Goal: Communication & Community: Share content

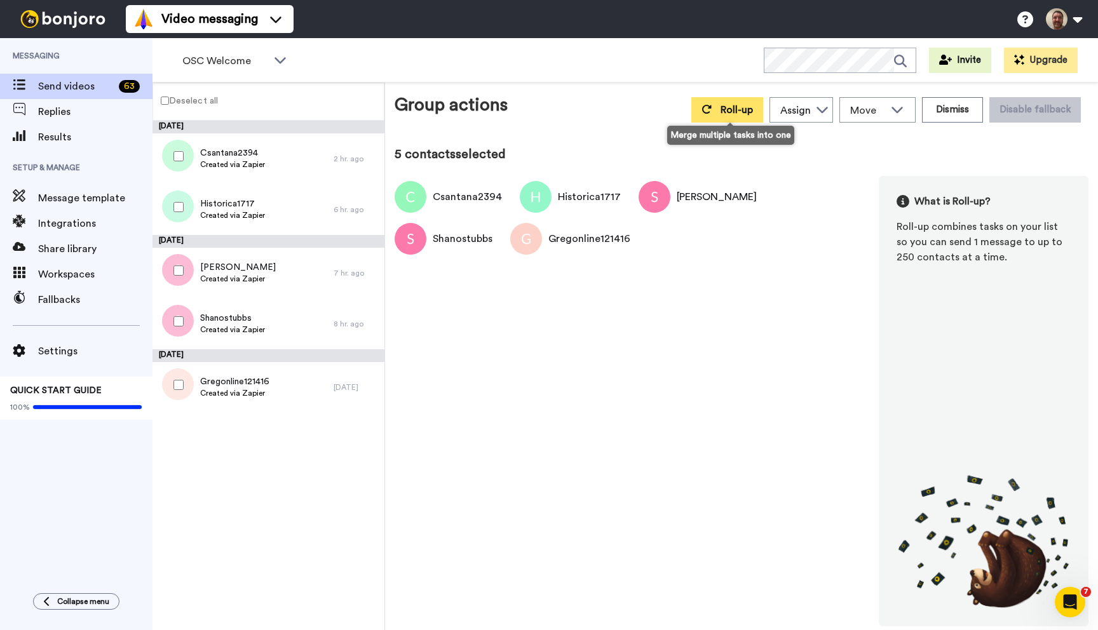
click at [726, 108] on span "Roll-up" at bounding box center [736, 110] width 32 height 10
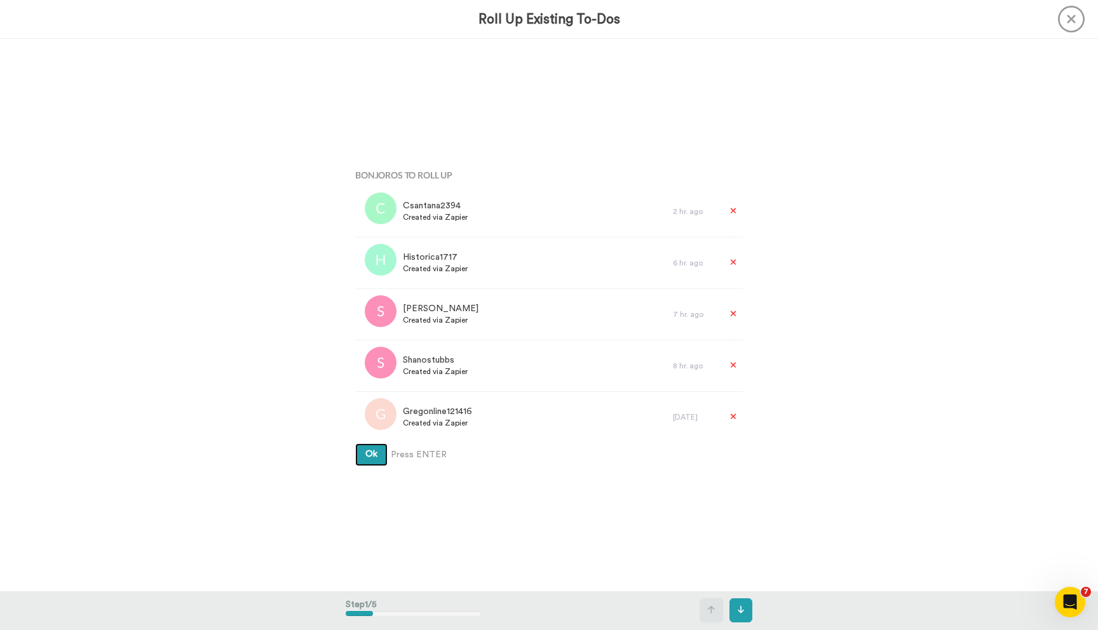
click at [355, 443] on button "Ok" at bounding box center [371, 454] width 32 height 23
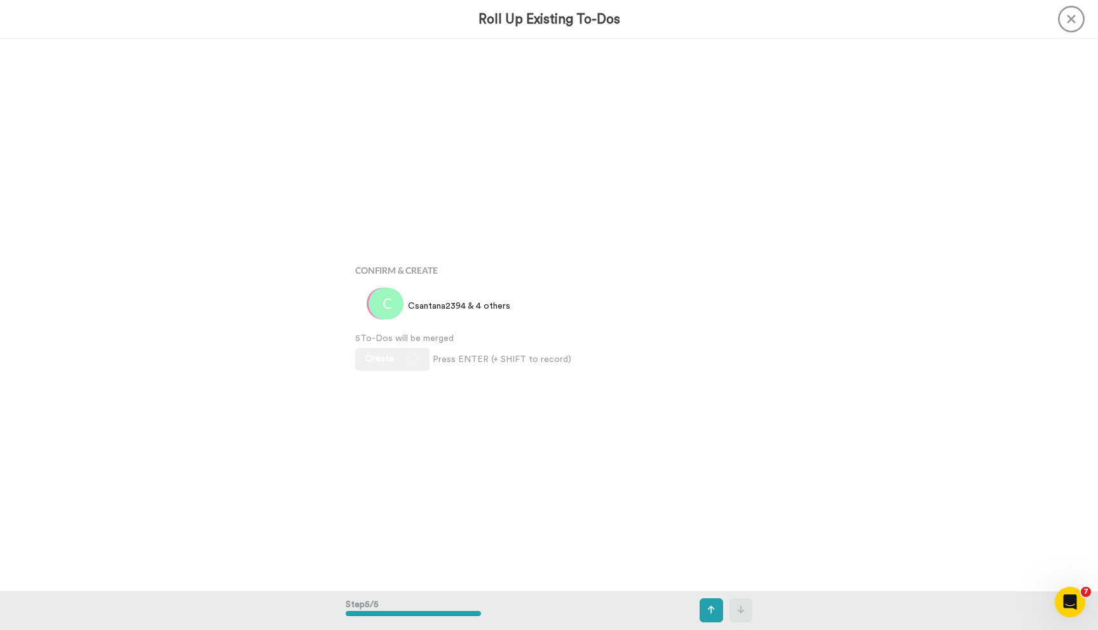
scroll to position [2209, 0]
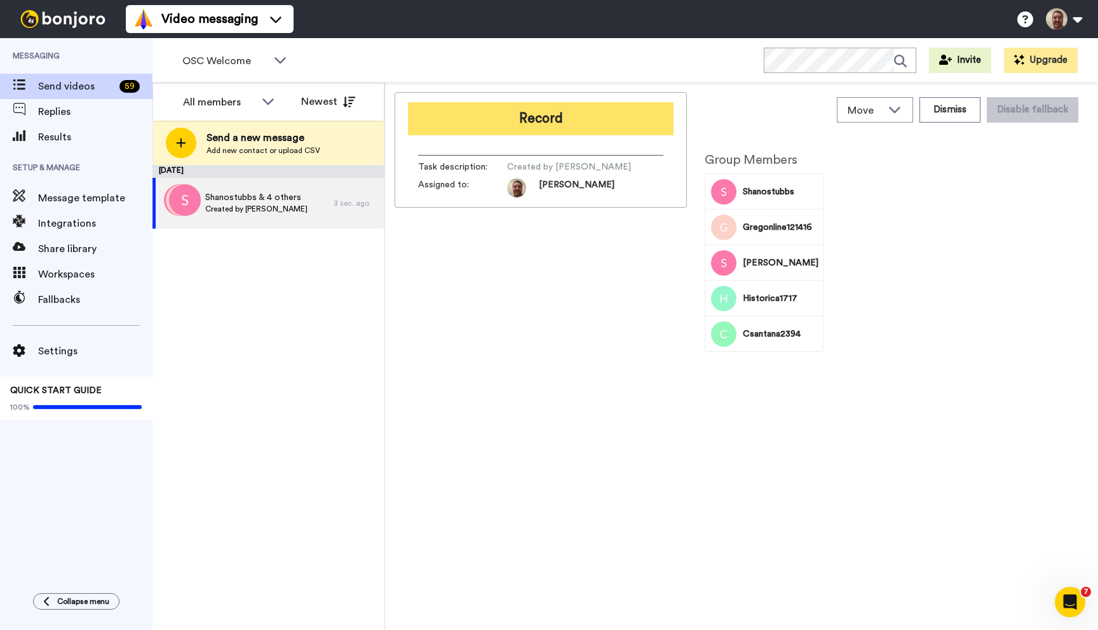
click at [546, 112] on button "Record" at bounding box center [541, 118] width 266 height 33
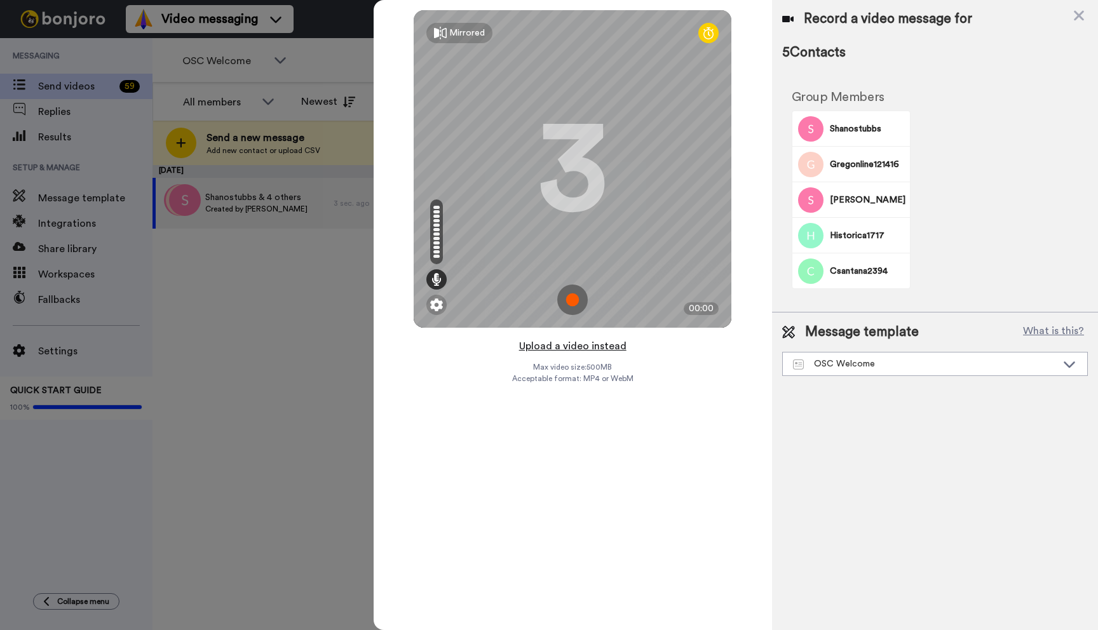
click at [563, 347] on button "Upload a video instead" at bounding box center [572, 346] width 115 height 17
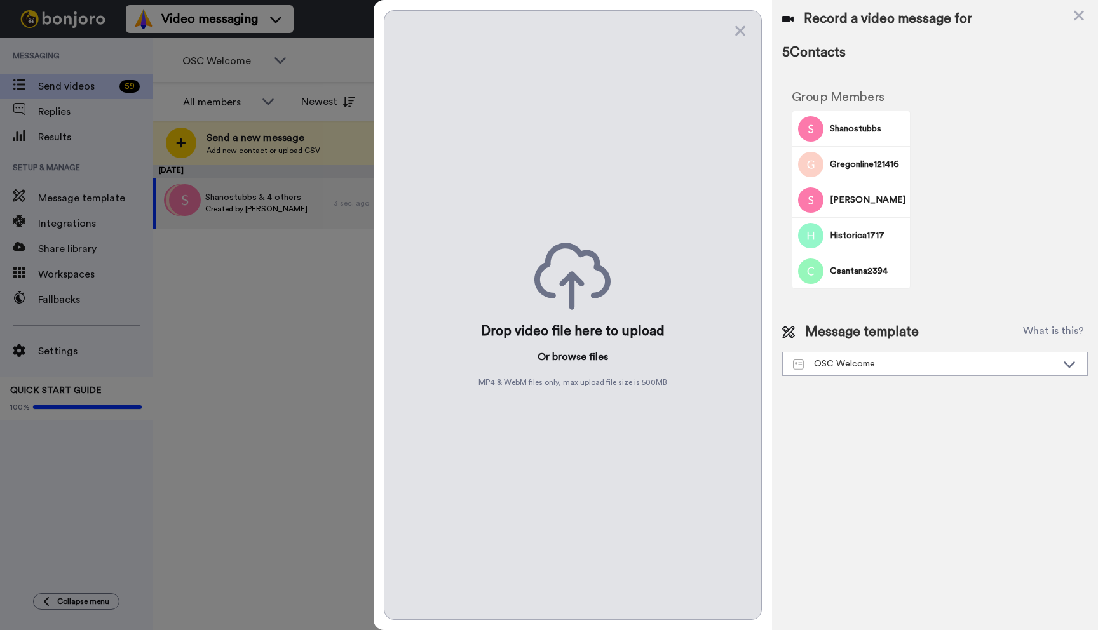
click at [569, 353] on button "browse" at bounding box center [569, 356] width 34 height 15
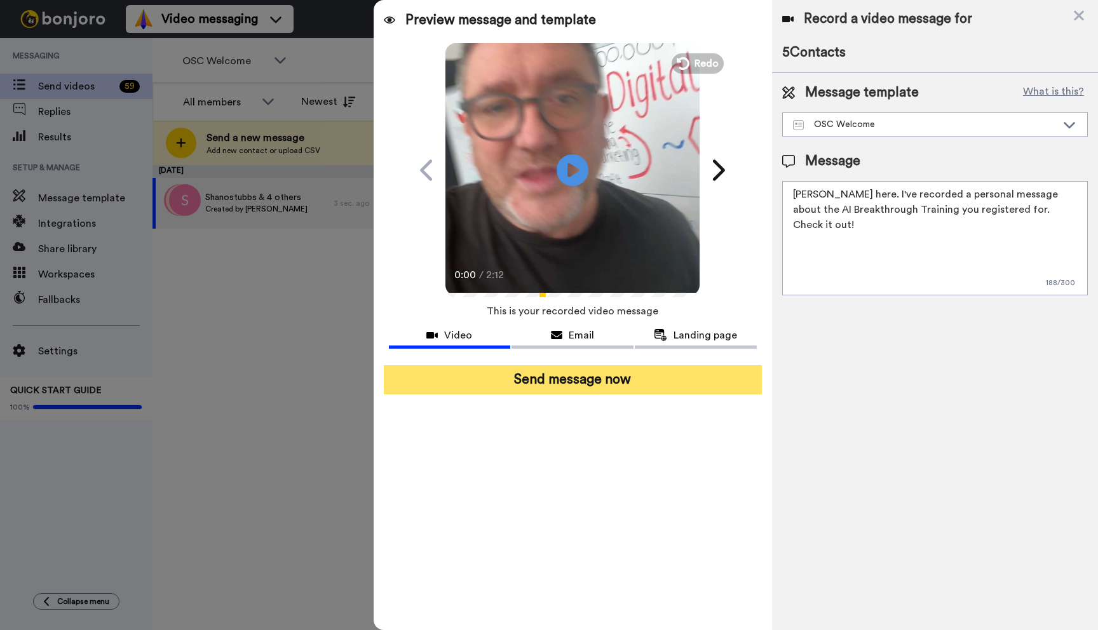
click at [580, 370] on button "Send message now" at bounding box center [573, 379] width 378 height 29
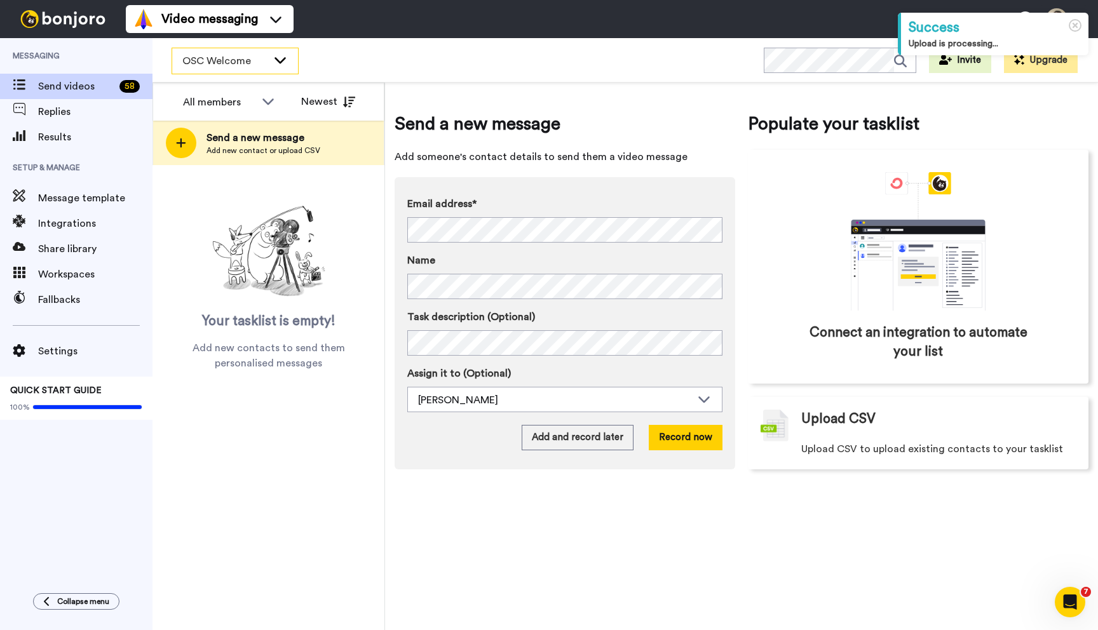
click at [254, 50] on div "OSC Welcome" at bounding box center [235, 60] width 126 height 25
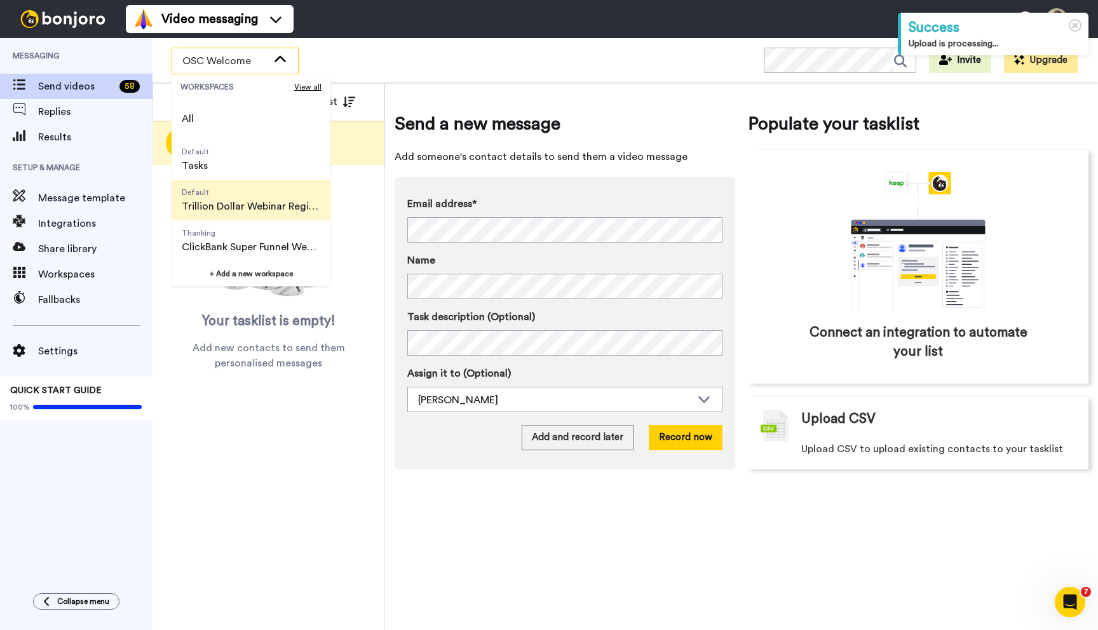
click at [250, 196] on span "Default" at bounding box center [251, 192] width 138 height 10
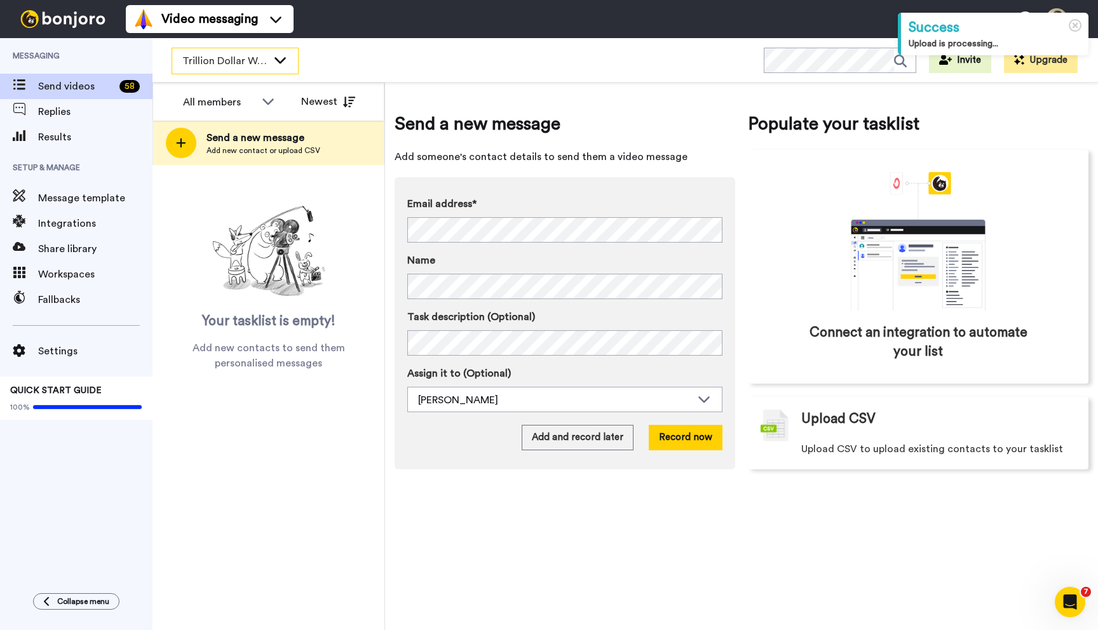
click at [241, 57] on span "Trillion Dollar Webinar Registrants" at bounding box center [224, 60] width 85 height 15
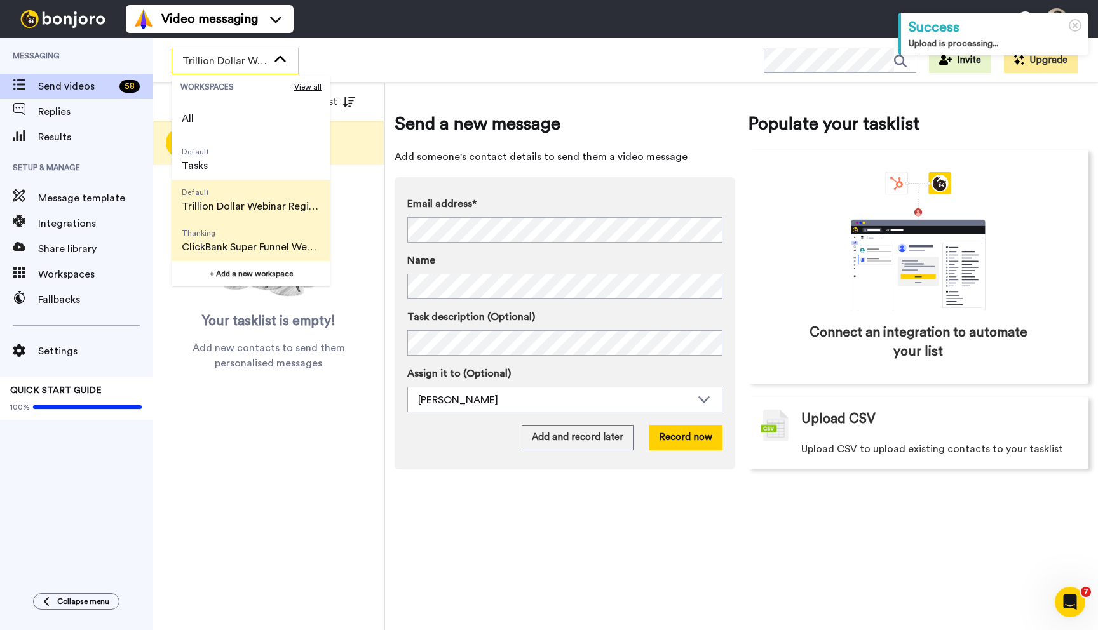
click at [237, 239] on span "ClickBank Super Funnel Webinar Registrants" at bounding box center [251, 246] width 138 height 15
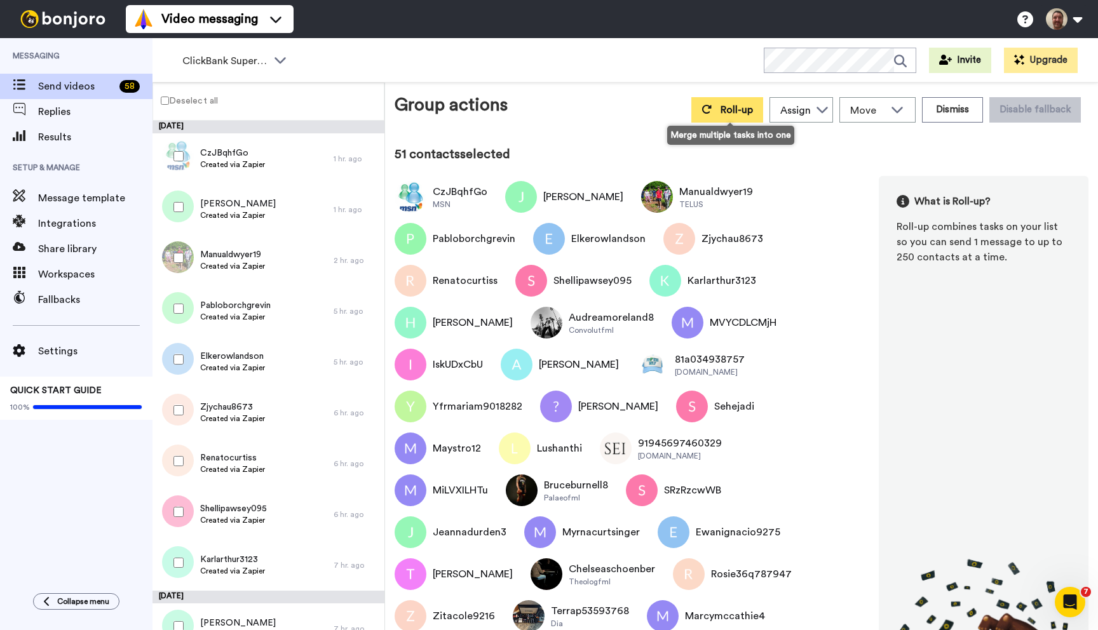
click at [711, 114] on icon at bounding box center [706, 109] width 10 height 10
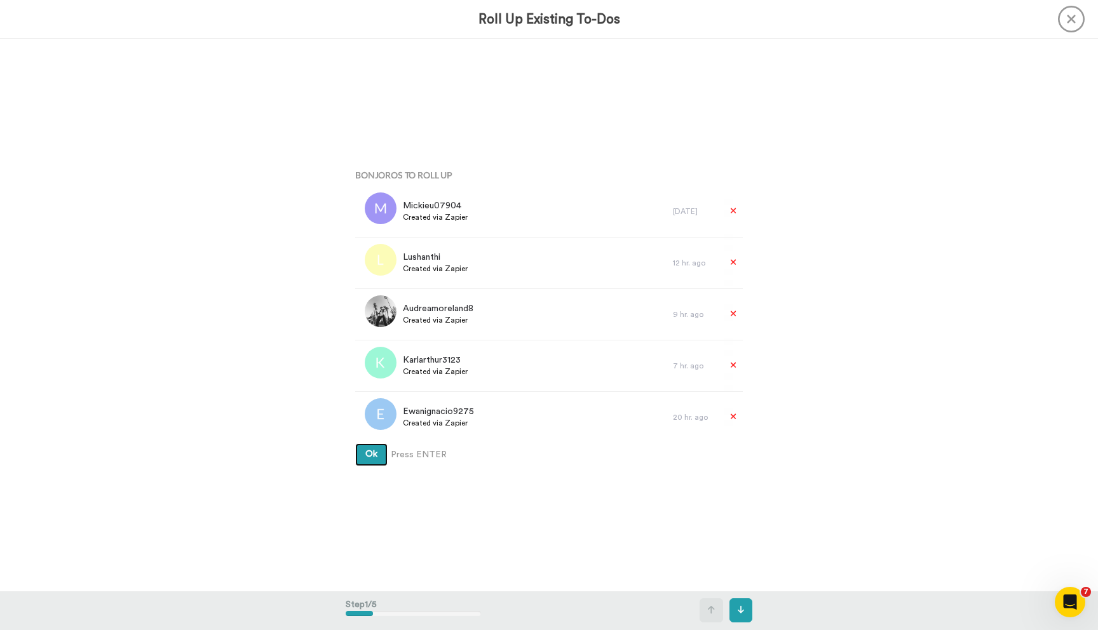
click at [355, 443] on button "Ok" at bounding box center [371, 454] width 32 height 23
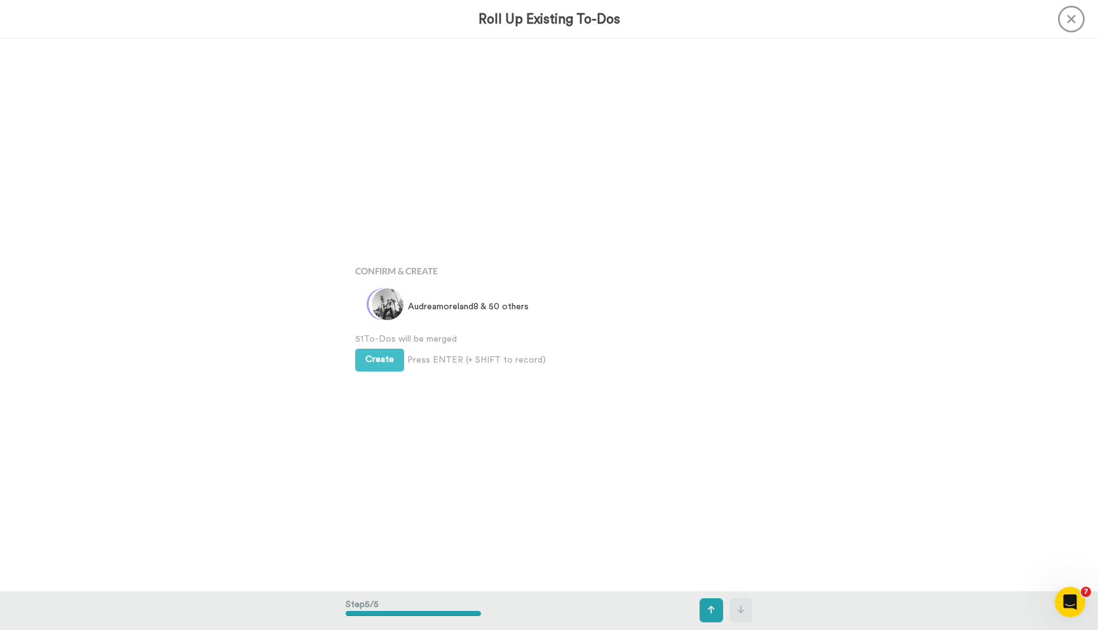
scroll to position [2209, 0]
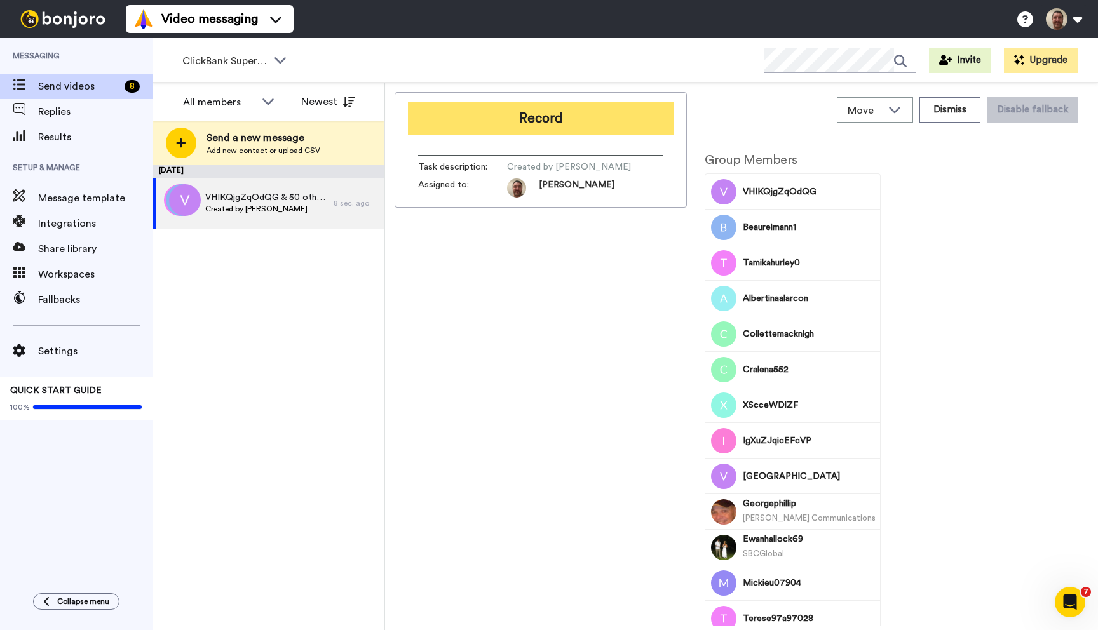
click at [474, 129] on button "Record" at bounding box center [541, 118] width 266 height 33
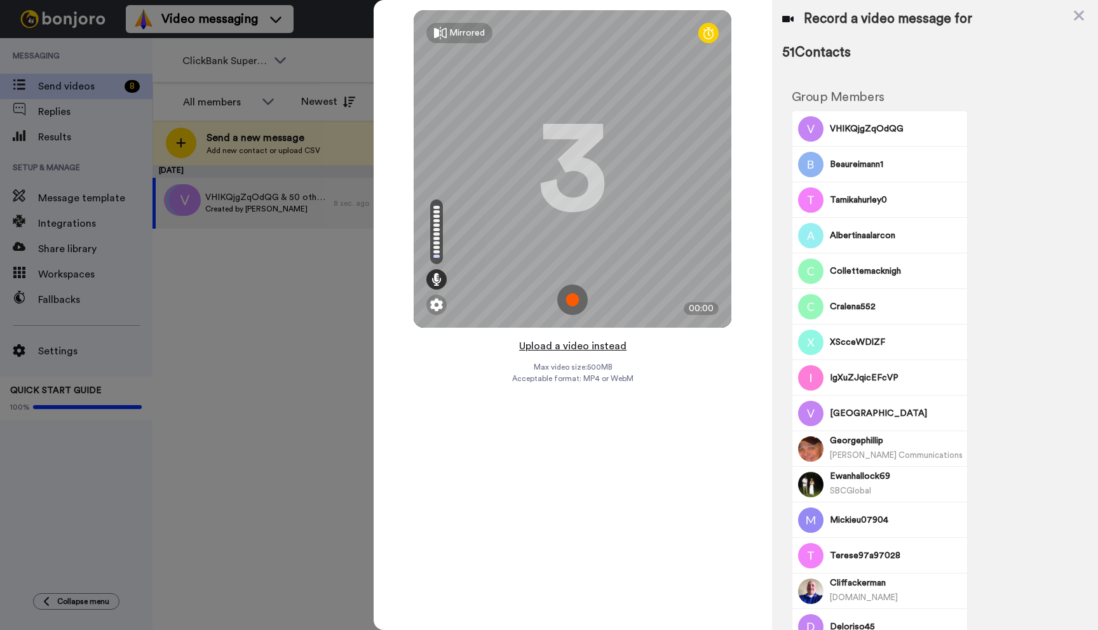
click at [570, 346] on button "Upload a video instead" at bounding box center [572, 346] width 115 height 17
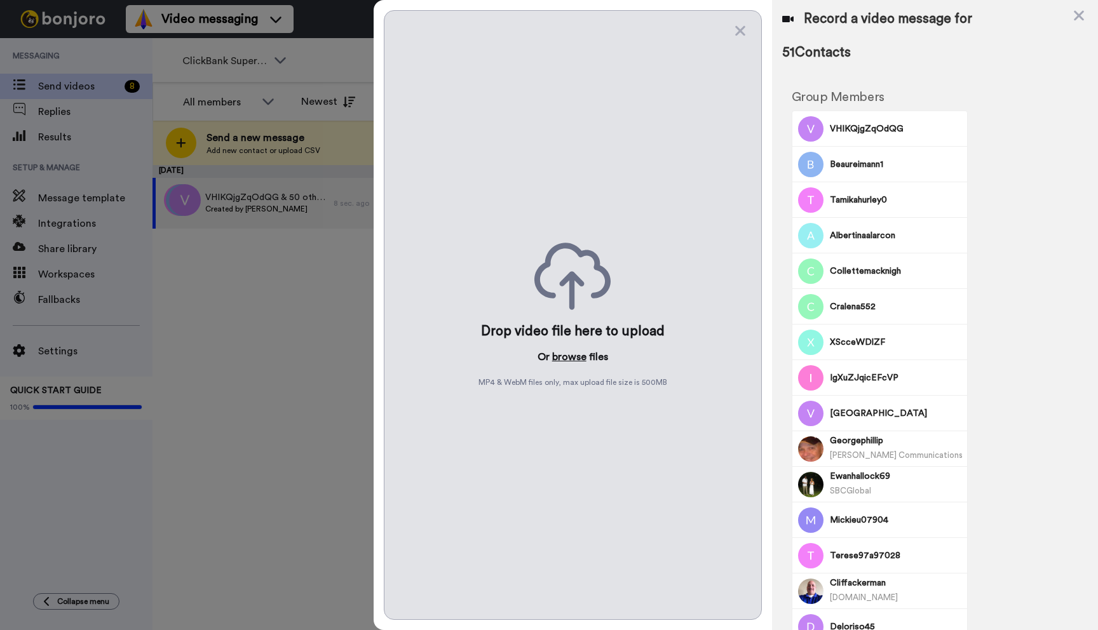
click at [567, 353] on button "browse" at bounding box center [569, 356] width 34 height 15
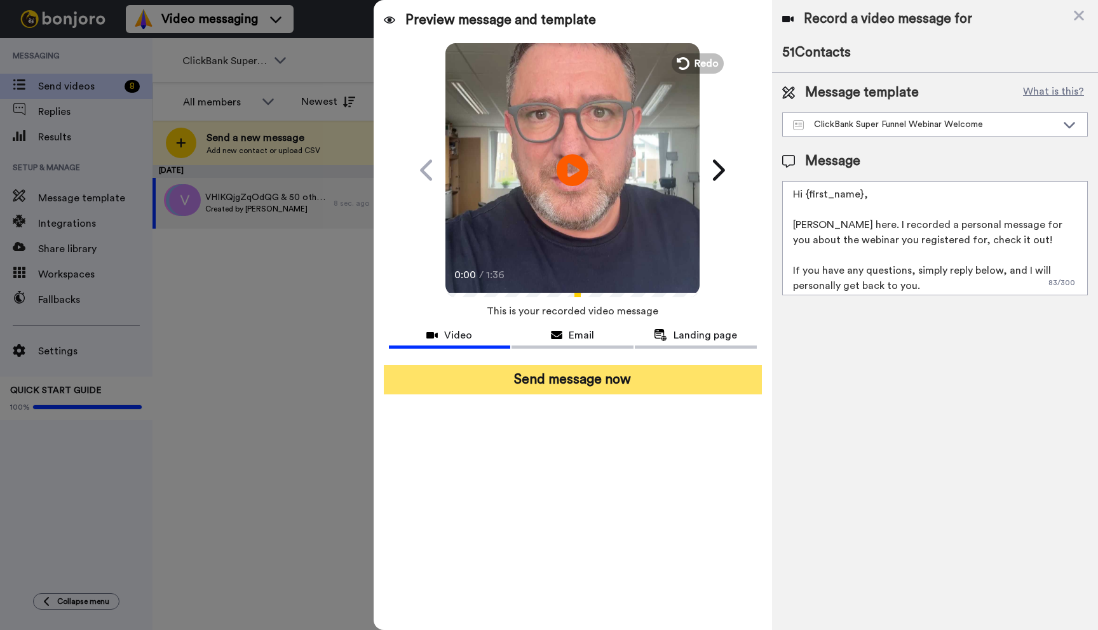
click at [584, 389] on button "Send message now" at bounding box center [573, 379] width 378 height 29
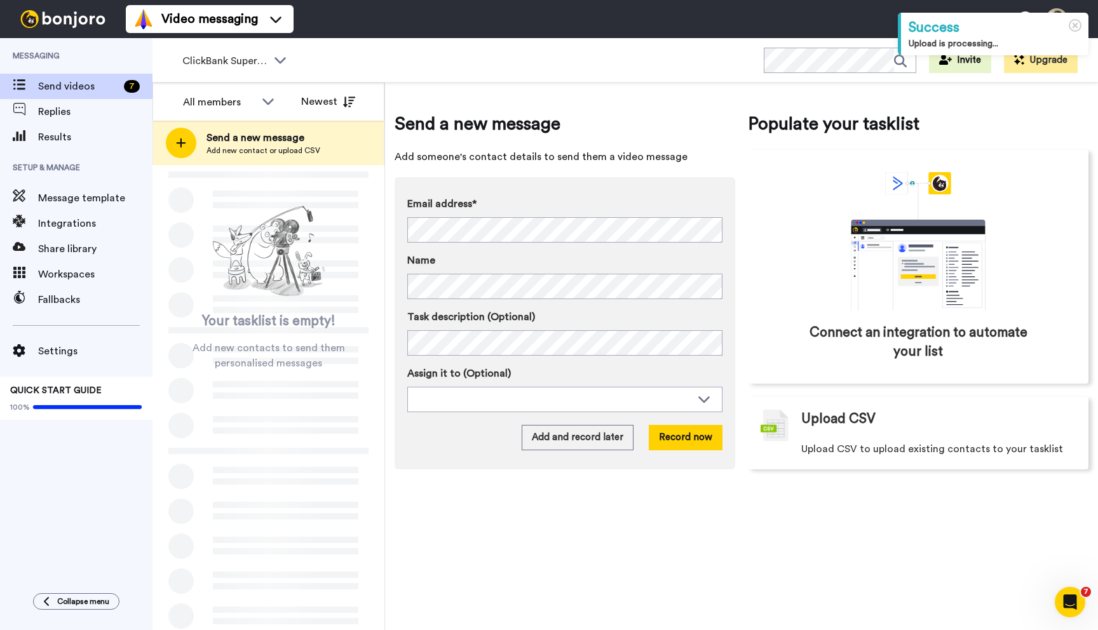
click at [281, 58] on icon at bounding box center [280, 59] width 15 height 13
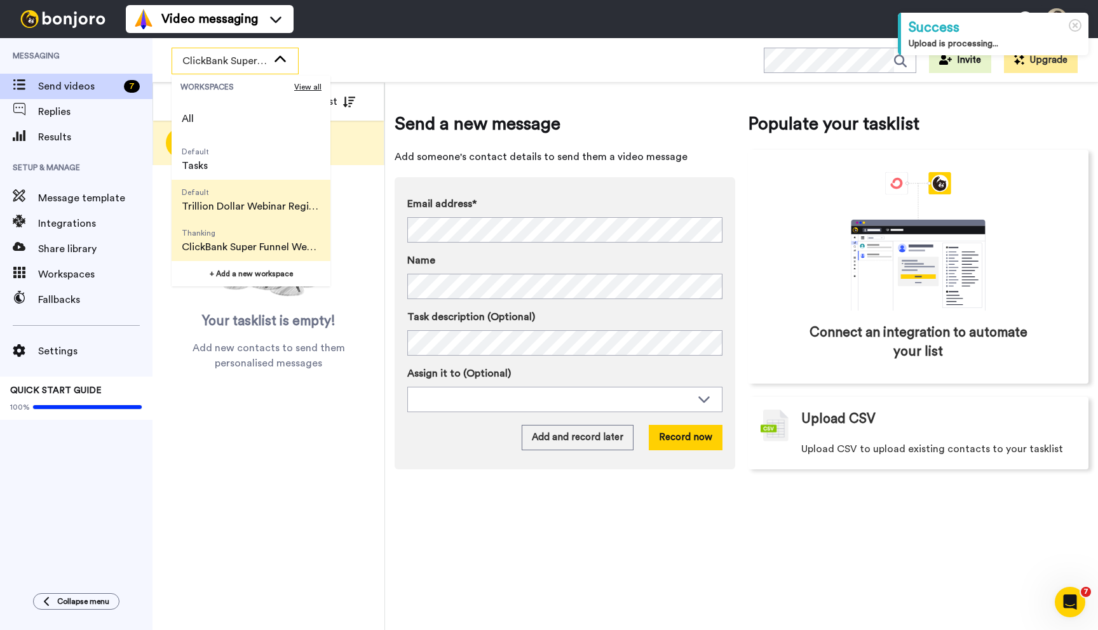
scroll to position [81, 0]
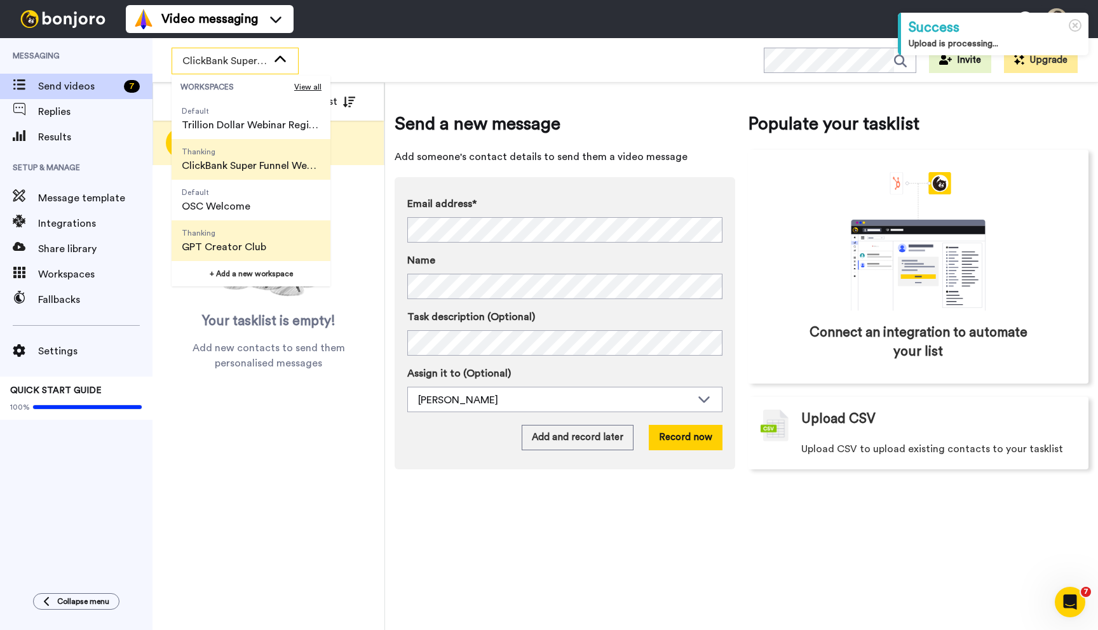
click at [236, 245] on span "GPT Creator Club" at bounding box center [224, 246] width 84 height 15
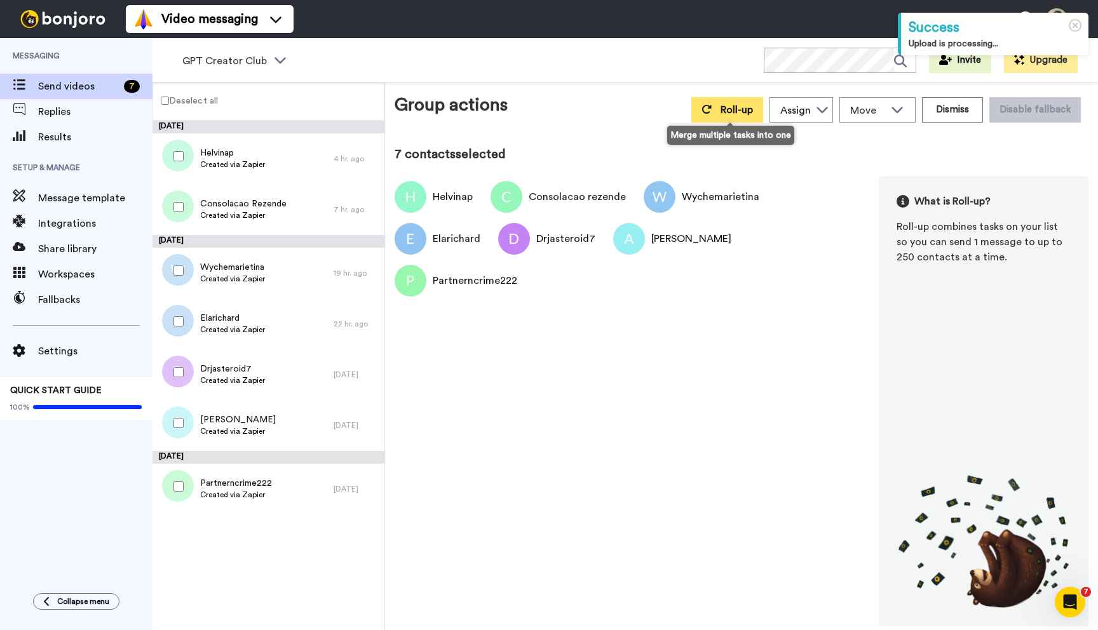
click at [724, 112] on span "Roll-up" at bounding box center [736, 110] width 32 height 10
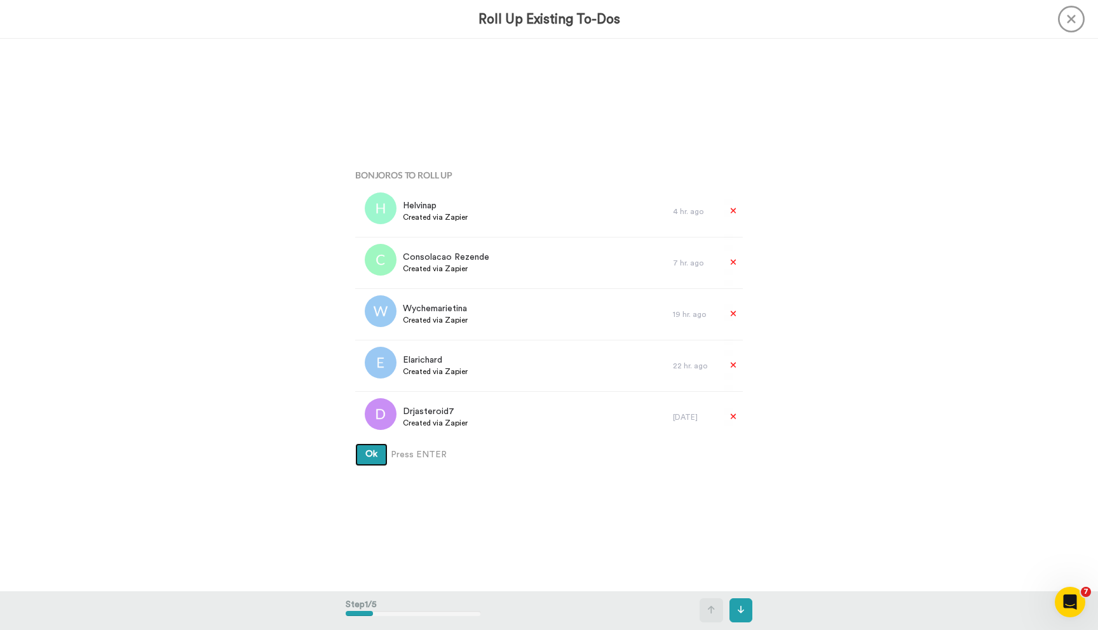
click at [355, 443] on button "Ok" at bounding box center [371, 454] width 32 height 23
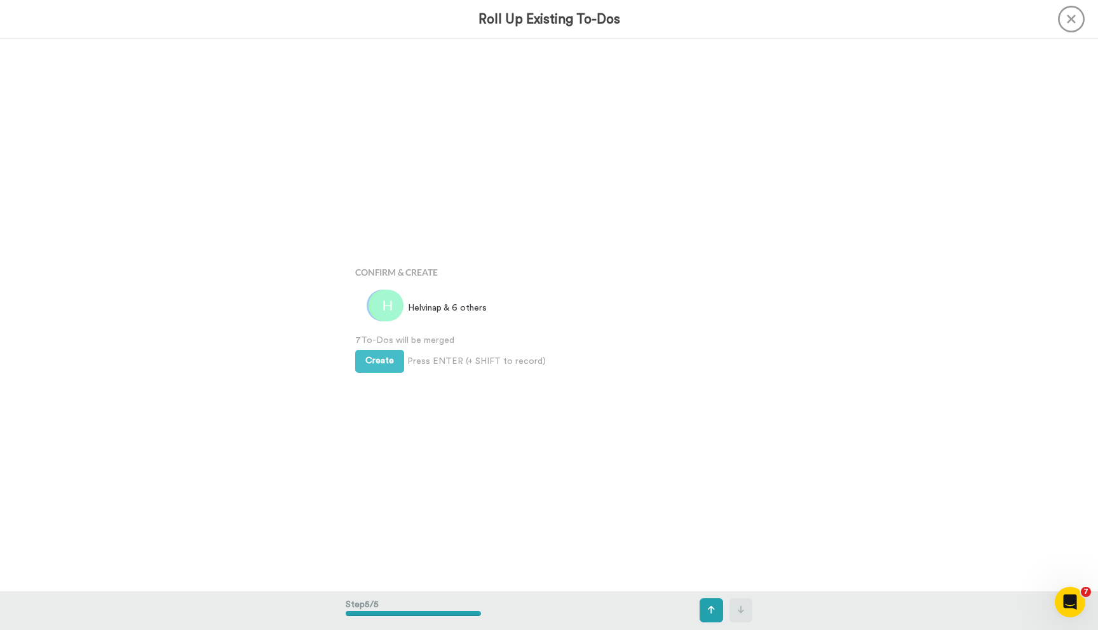
scroll to position [2209, 0]
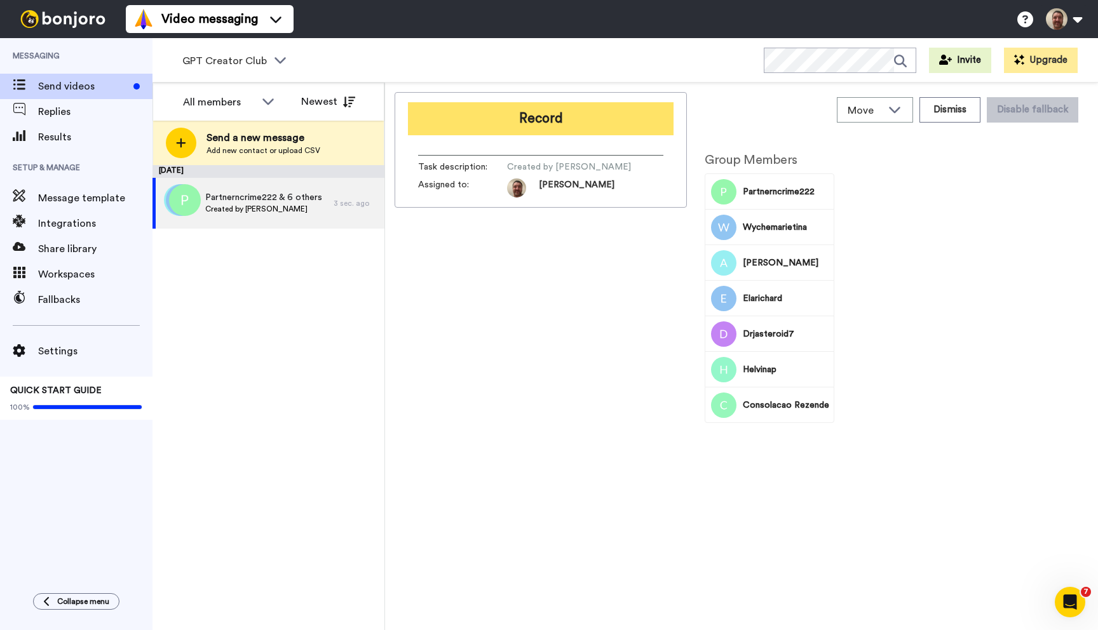
click at [535, 107] on button "Record" at bounding box center [541, 118] width 266 height 33
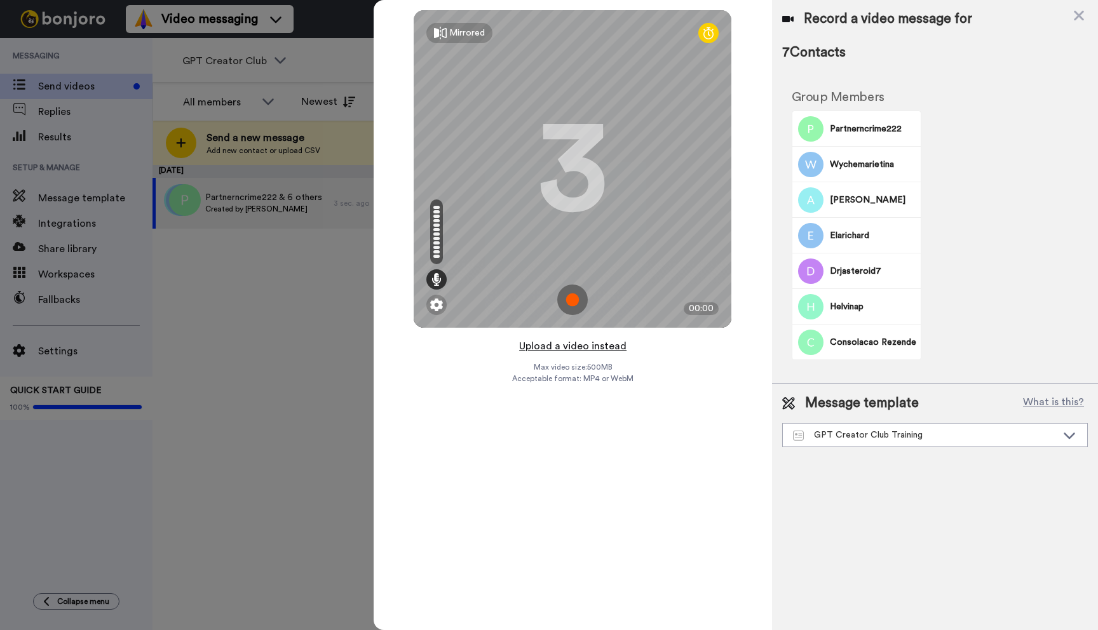
click at [566, 347] on button "Upload a video instead" at bounding box center [572, 346] width 115 height 17
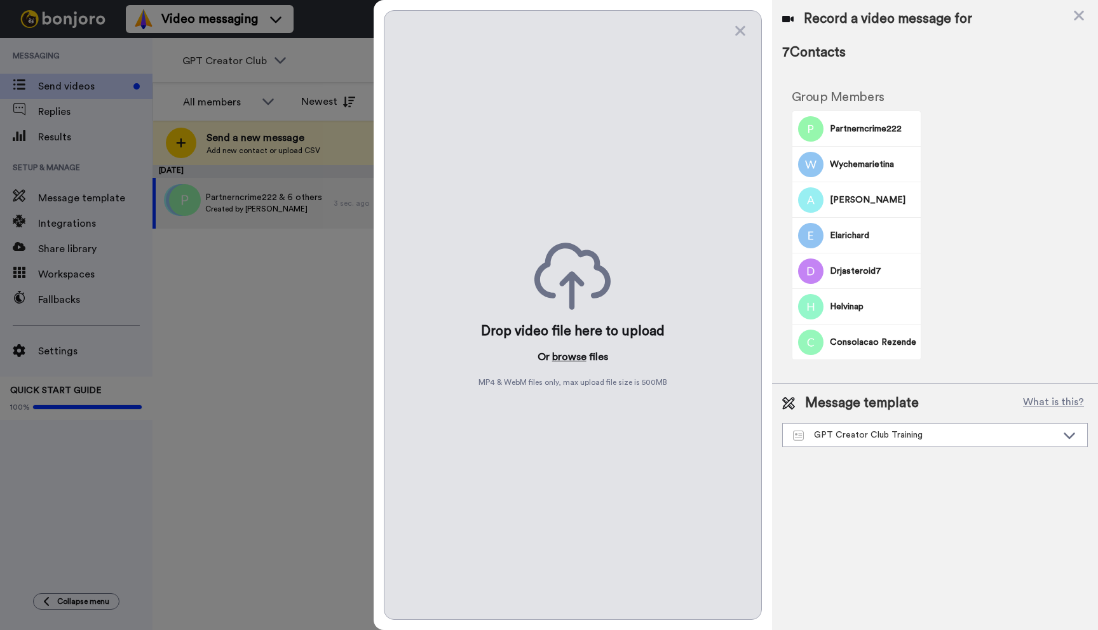
click at [559, 356] on button "browse" at bounding box center [569, 356] width 34 height 15
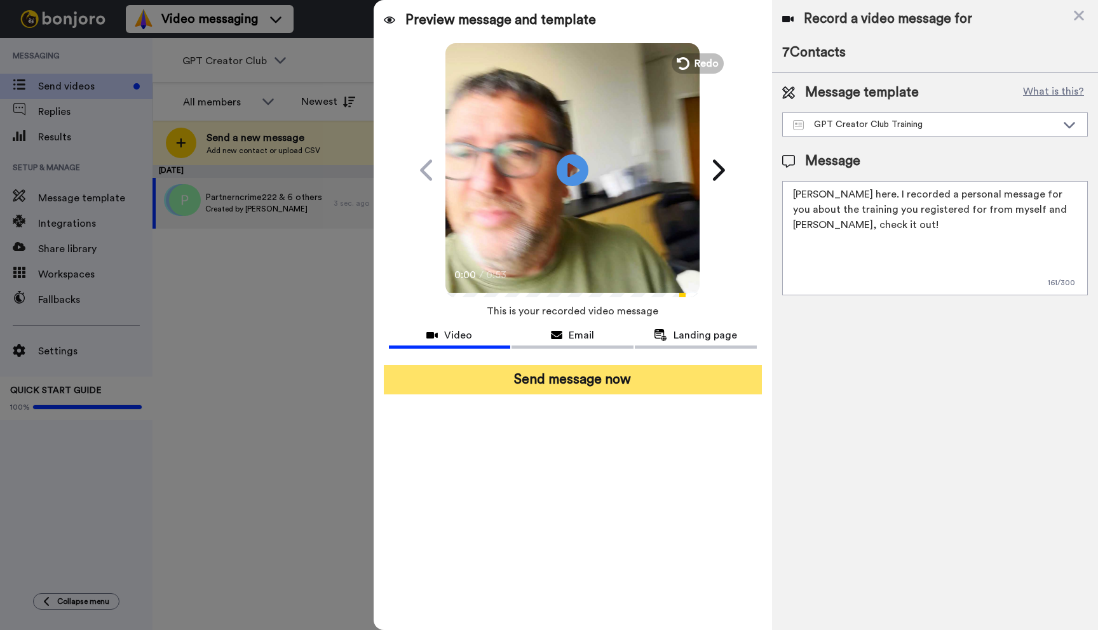
click at [574, 373] on button "Send message now" at bounding box center [573, 379] width 378 height 29
